Goal: Task Accomplishment & Management: Use online tool/utility

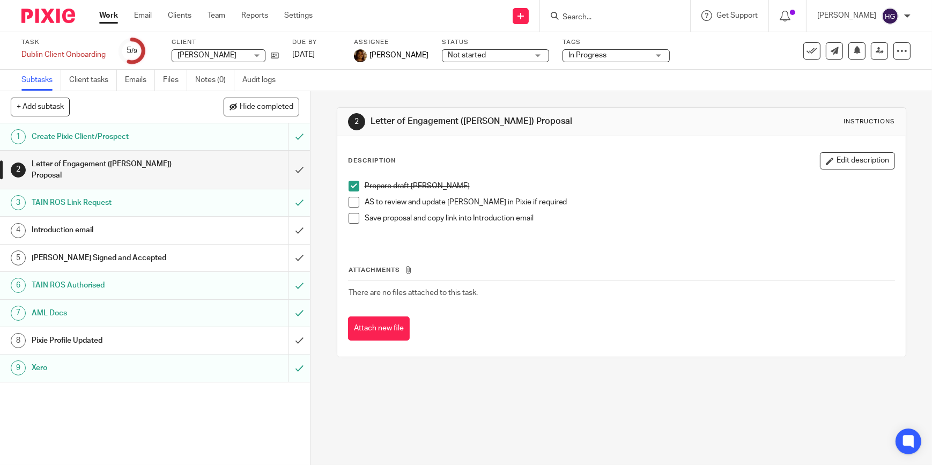
click at [586, 21] on input "Search" at bounding box center [609, 18] width 97 height 10
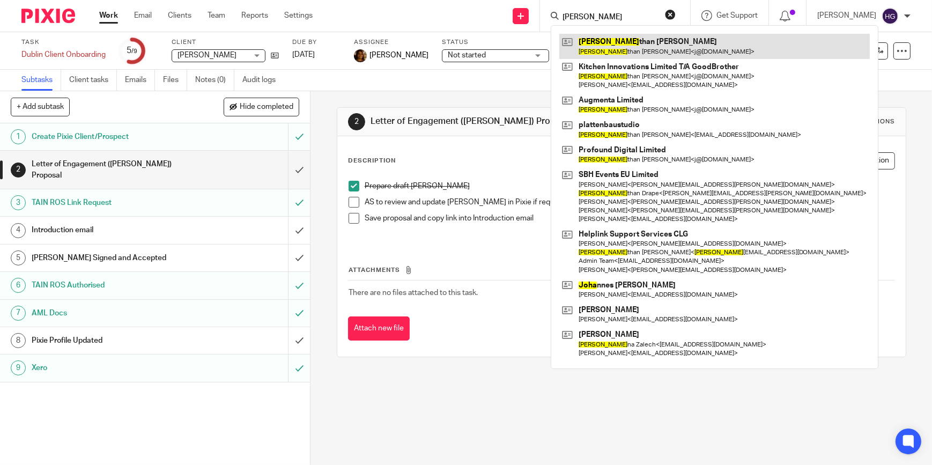
type input "jona"
click at [614, 48] on link at bounding box center [714, 46] width 310 height 25
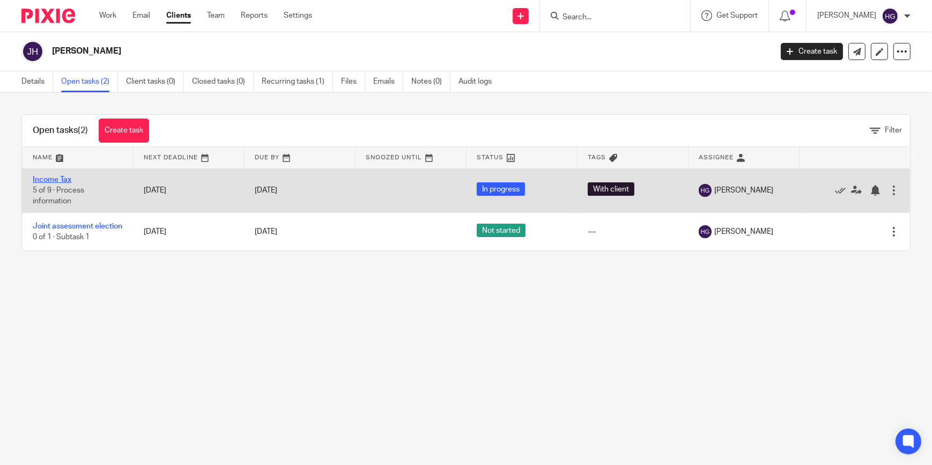
click at [50, 176] on link "Income Tax" at bounding box center [52, 180] width 39 height 8
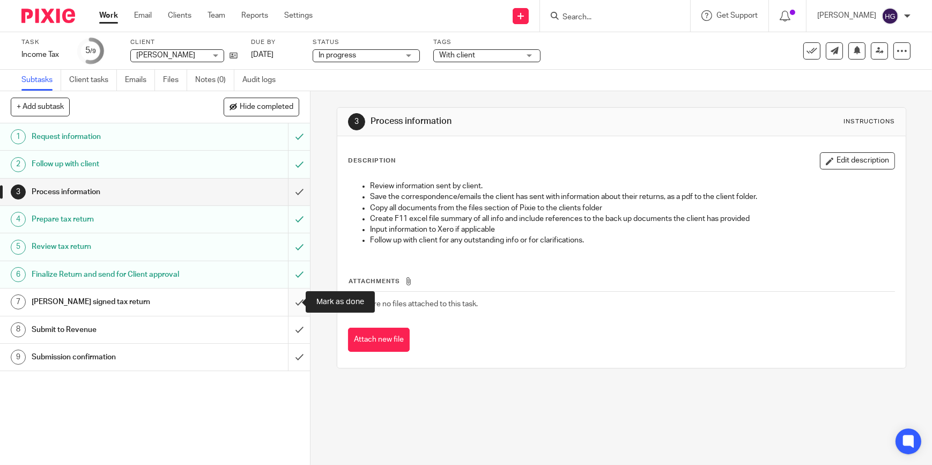
click at [283, 303] on input "submit" at bounding box center [155, 301] width 310 height 27
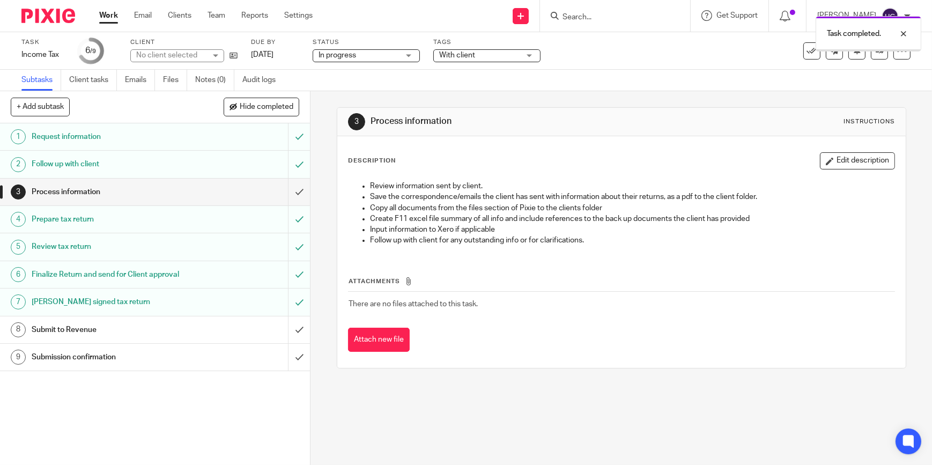
click at [288, 329] on input "submit" at bounding box center [155, 329] width 310 height 27
click at [524, 56] on div "With client" at bounding box center [486, 55] width 107 height 13
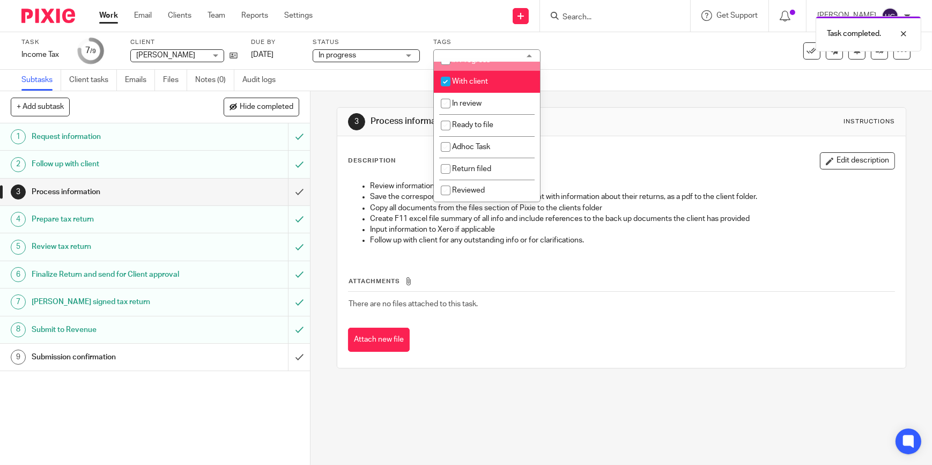
scroll to position [88, 0]
click at [441, 165] on input "checkbox" at bounding box center [445, 169] width 20 height 20
checkbox input "true"
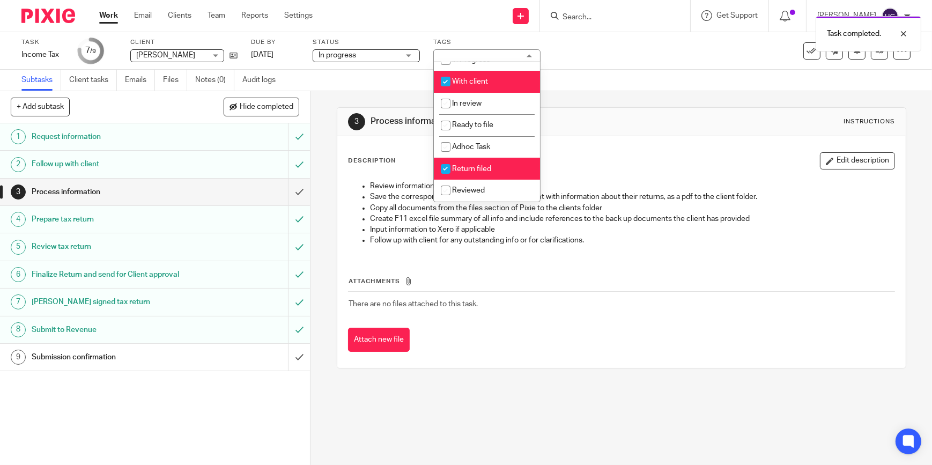
click at [447, 81] on input "checkbox" at bounding box center [445, 81] width 20 height 20
checkbox input "false"
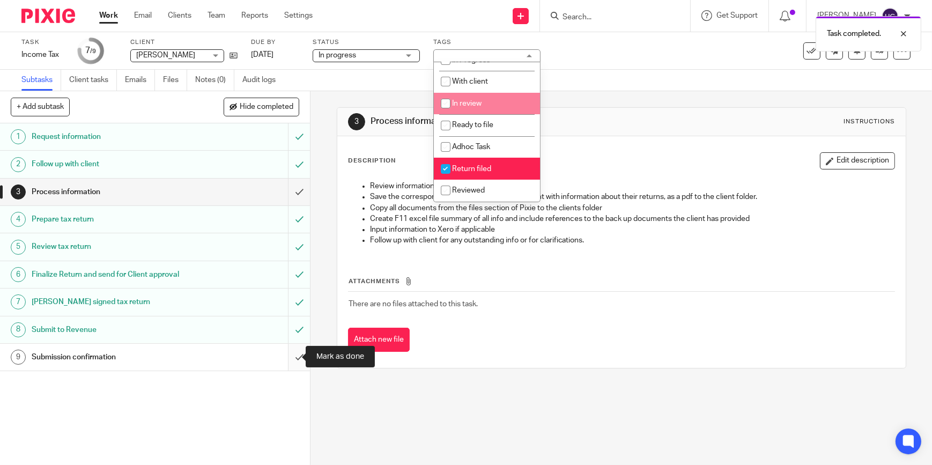
click at [285, 358] on input "submit" at bounding box center [155, 357] width 310 height 27
